Goal: Task Accomplishment & Management: Manage account settings

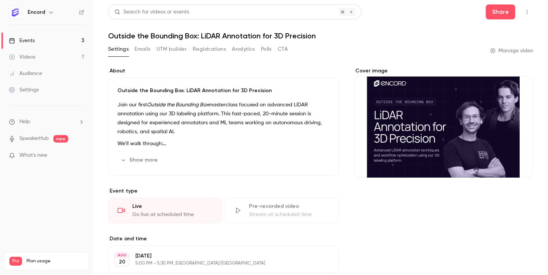
click at [32, 57] on div "Videos" at bounding box center [22, 56] width 26 height 7
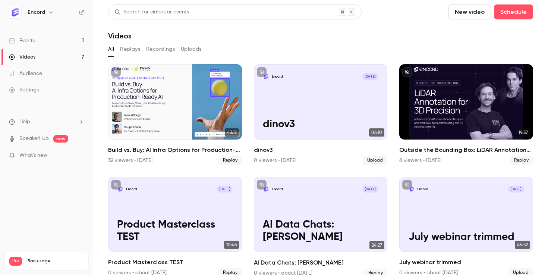
click at [24, 41] on div "Events" at bounding box center [22, 40] width 26 height 7
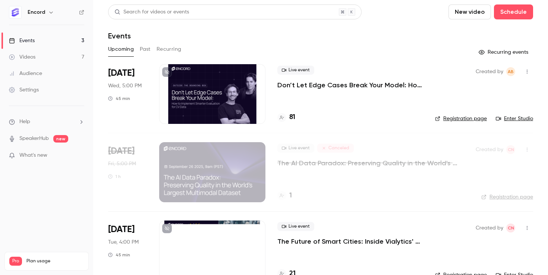
scroll to position [19, 0]
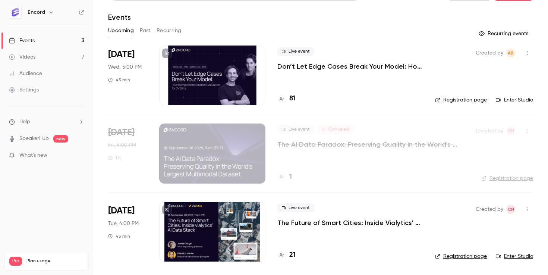
click at [343, 223] on p "The Future of Smart Cities: Inside Vialytics' AI Data Stack" at bounding box center [350, 222] width 146 height 9
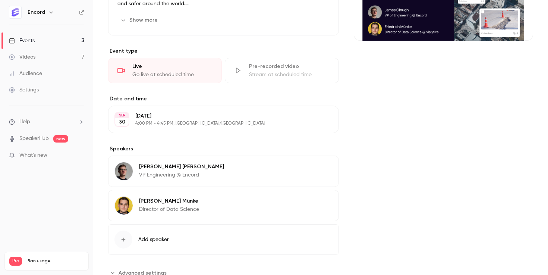
scroll to position [163, 0]
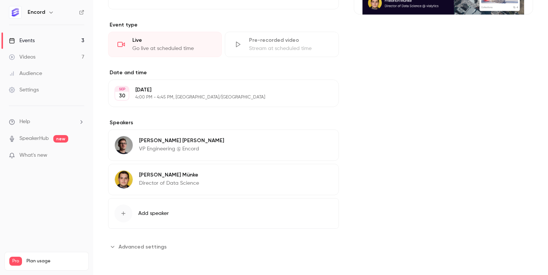
click at [139, 249] on span "Advanced settings" at bounding box center [143, 247] width 48 height 8
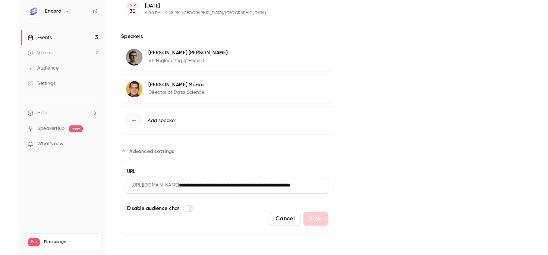
scroll to position [0, 0]
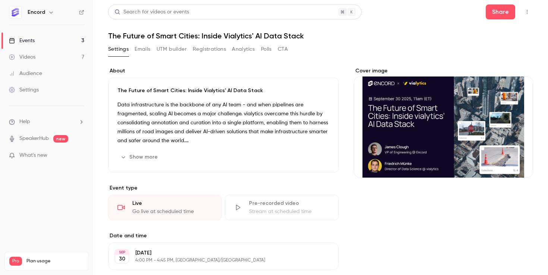
click at [30, 137] on link "SpeakerHub" at bounding box center [33, 139] width 29 height 8
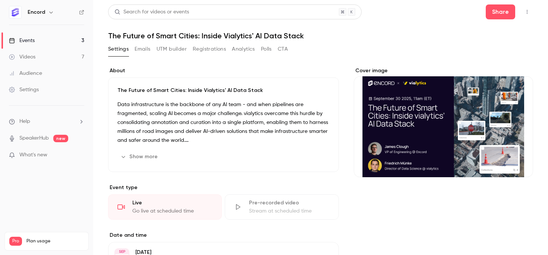
click at [528, 10] on icon "button" at bounding box center [527, 11] width 6 height 5
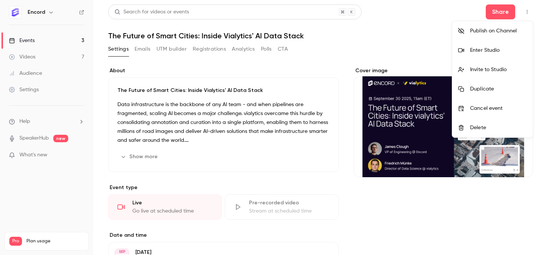
click at [488, 69] on div "Invite to Studio" at bounding box center [498, 69] width 57 height 7
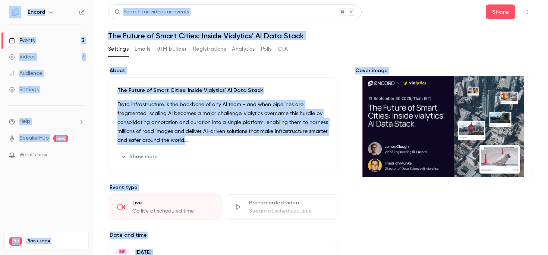
click at [526, 9] on icon "button" at bounding box center [527, 11] width 6 height 5
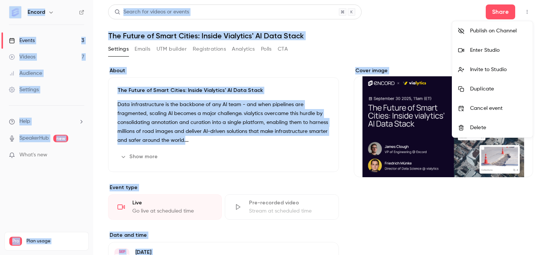
click at [489, 75] on li "Invite to Studio" at bounding box center [492, 69] width 81 height 19
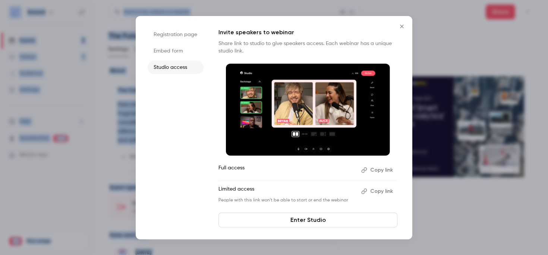
click at [383, 173] on button "Copy link" at bounding box center [377, 170] width 39 height 12
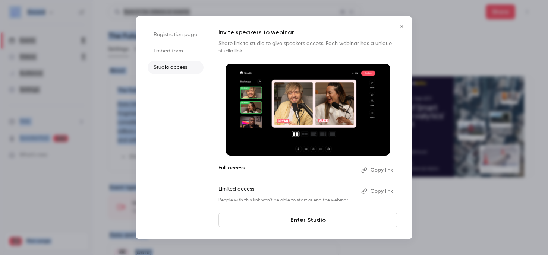
click at [378, 171] on button "Copy link" at bounding box center [377, 170] width 39 height 12
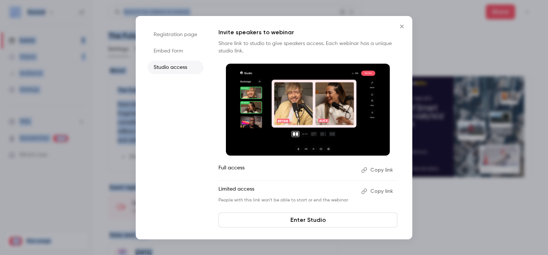
click at [402, 25] on icon "Close" at bounding box center [402, 26] width 9 height 6
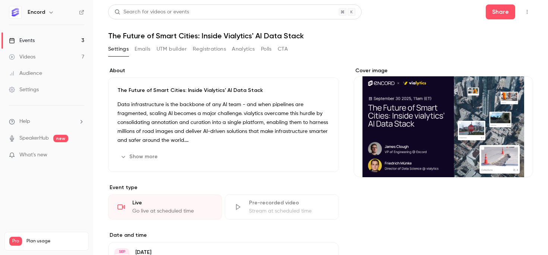
click at [243, 92] on p "The Future of Smart Cities: Inside Vialytics' AI Data Stack" at bounding box center [223, 90] width 212 height 7
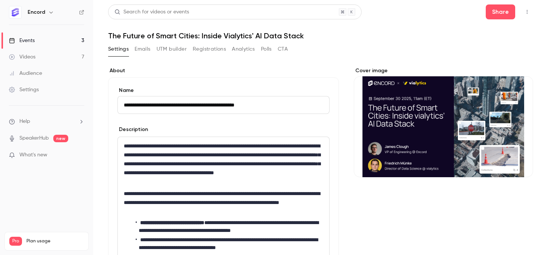
drag, startPoint x: 205, startPoint y: 104, endPoint x: 220, endPoint y: 98, distance: 16.6
click at [205, 104] on input "**********" at bounding box center [223, 105] width 212 height 18
type input "**********"
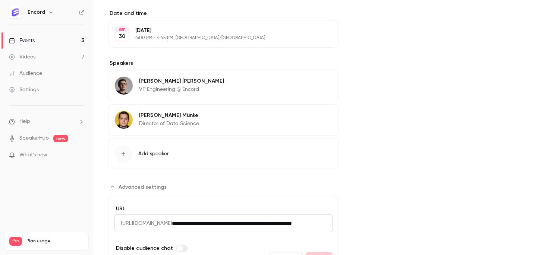
scroll to position [348, 0]
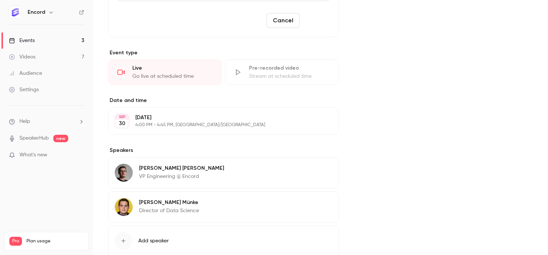
click at [317, 22] on button "Save" at bounding box center [316, 20] width 27 height 15
